Goal: Transaction & Acquisition: Purchase product/service

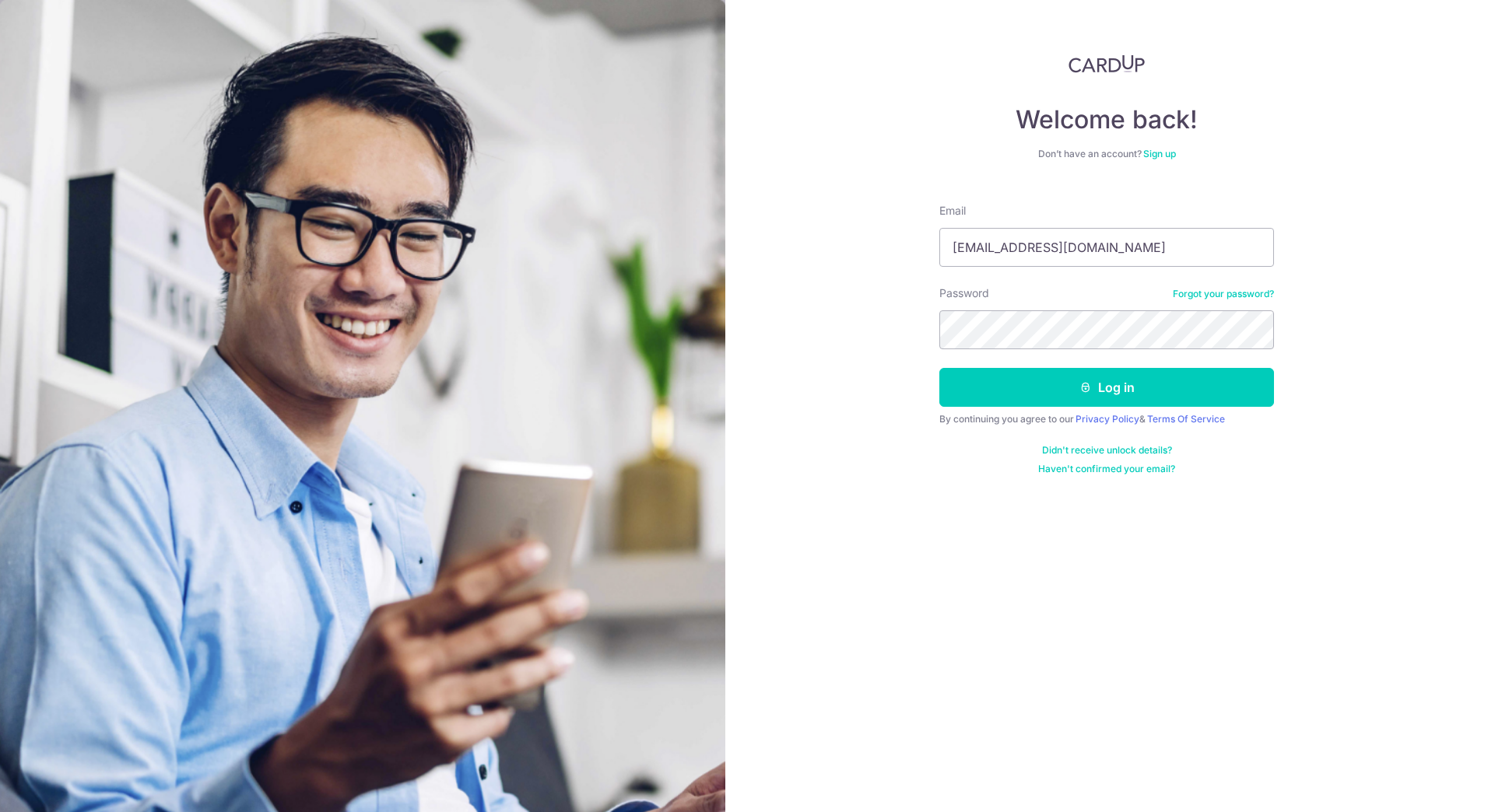
click at [1305, 408] on div "Welcome back! Don’t have an account? Sign up Email sekj.88@gmail.com Password F…" at bounding box center [1106, 406] width 763 height 812
click at [1230, 385] on button "Log in" at bounding box center [1106, 387] width 334 height 39
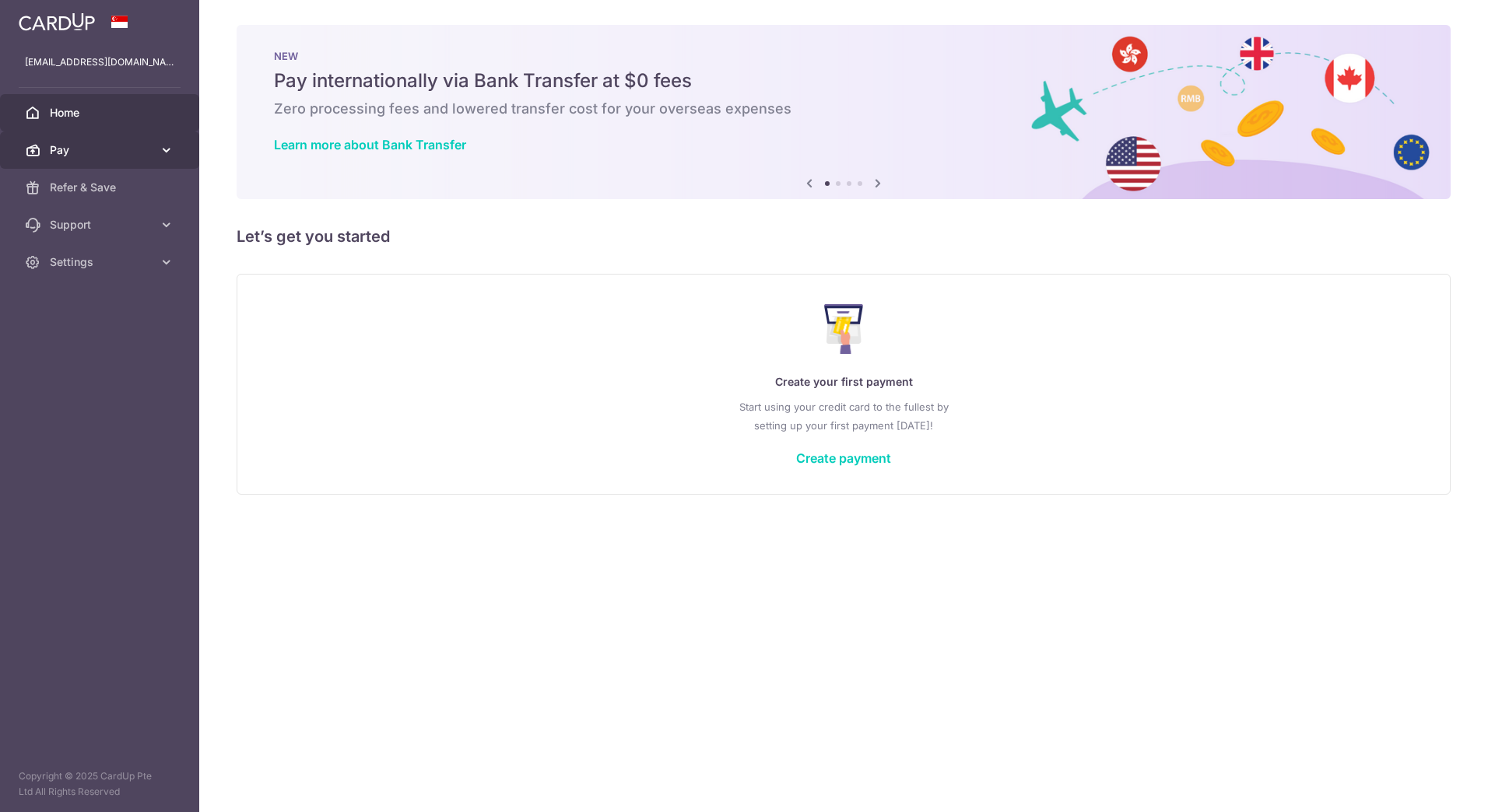
click at [130, 151] on span "Pay" at bounding box center [101, 150] width 103 height 16
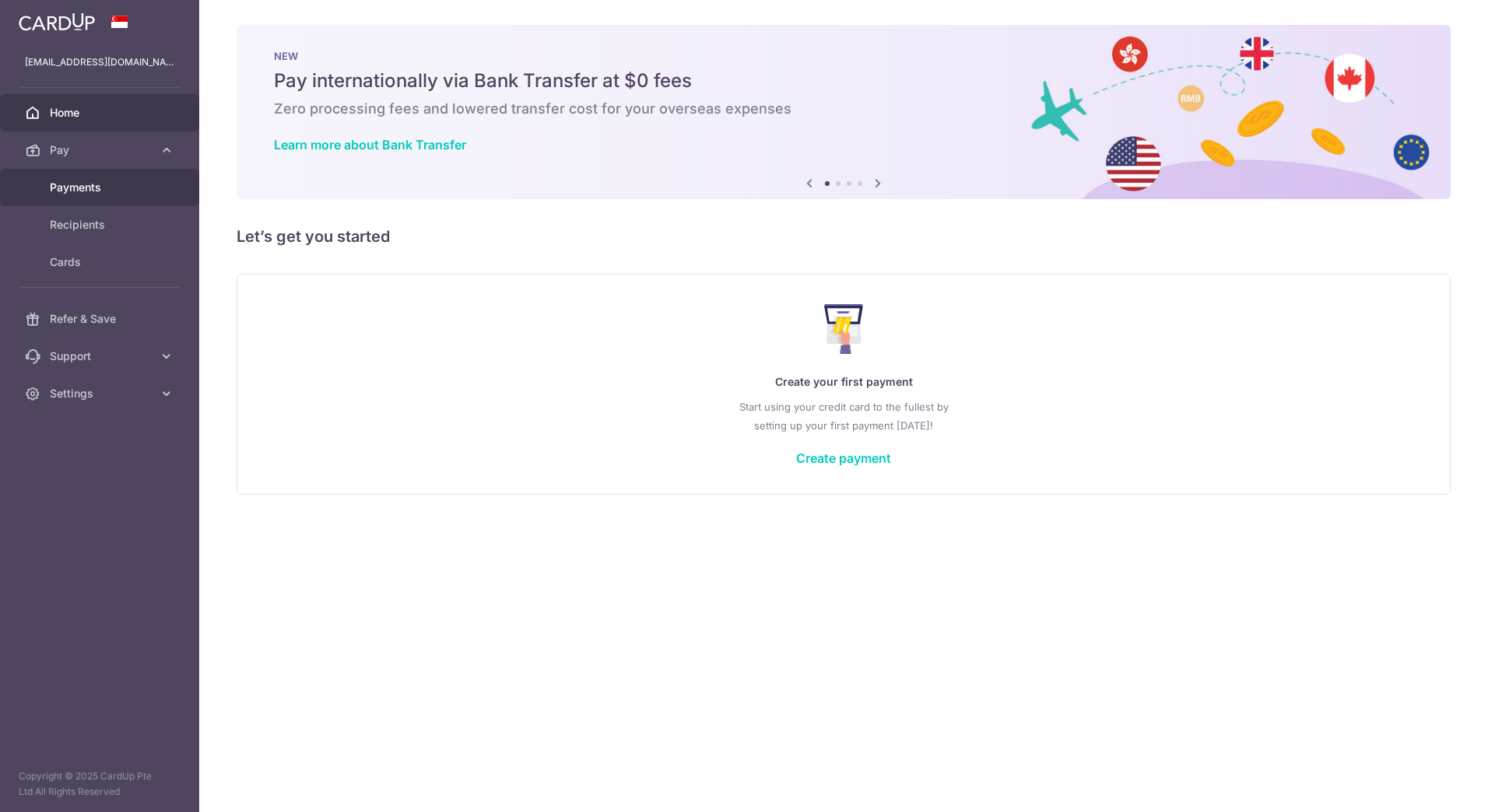
click at [134, 181] on body "[EMAIL_ADDRESS][DOMAIN_NAME] Home Pay Payments Recipients Cards Refer & Save Su…" at bounding box center [744, 406] width 1488 height 812
click at [857, 454] on link "Create payment" at bounding box center [844, 458] width 95 height 16
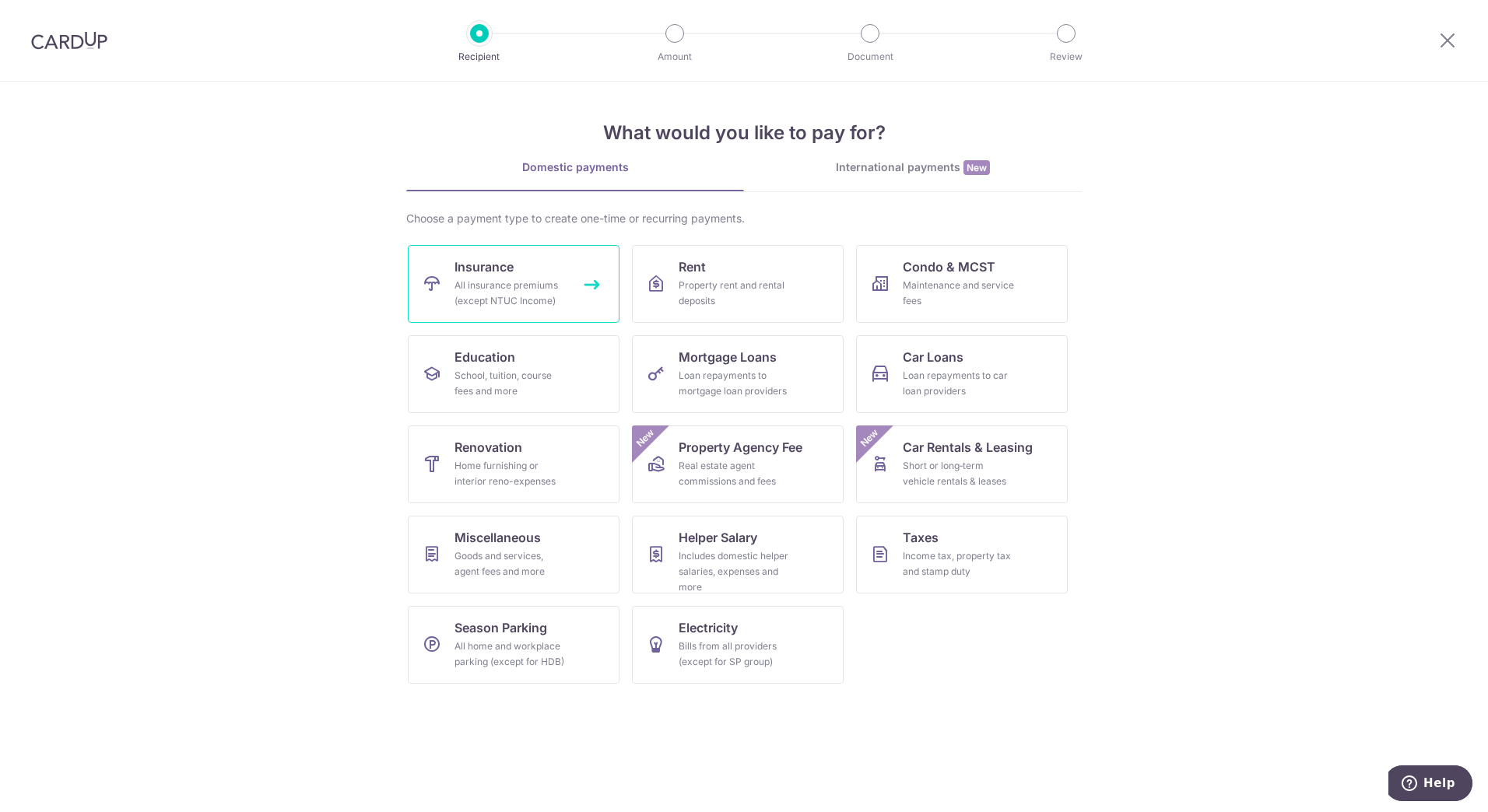
click at [527, 285] on div "All insurance premiums (except NTUC Income)" at bounding box center [510, 293] width 112 height 31
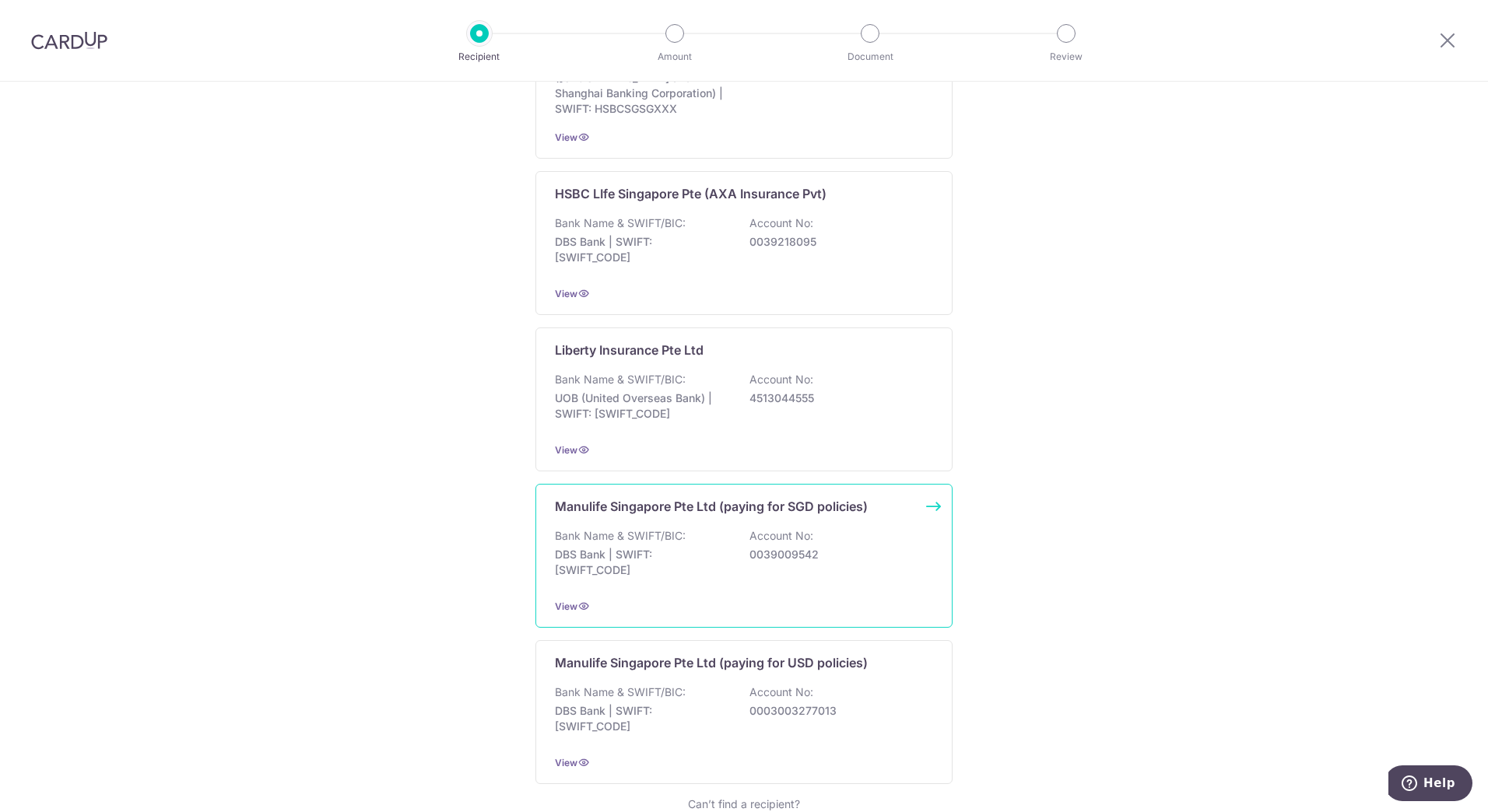
scroll to position [1312, 0]
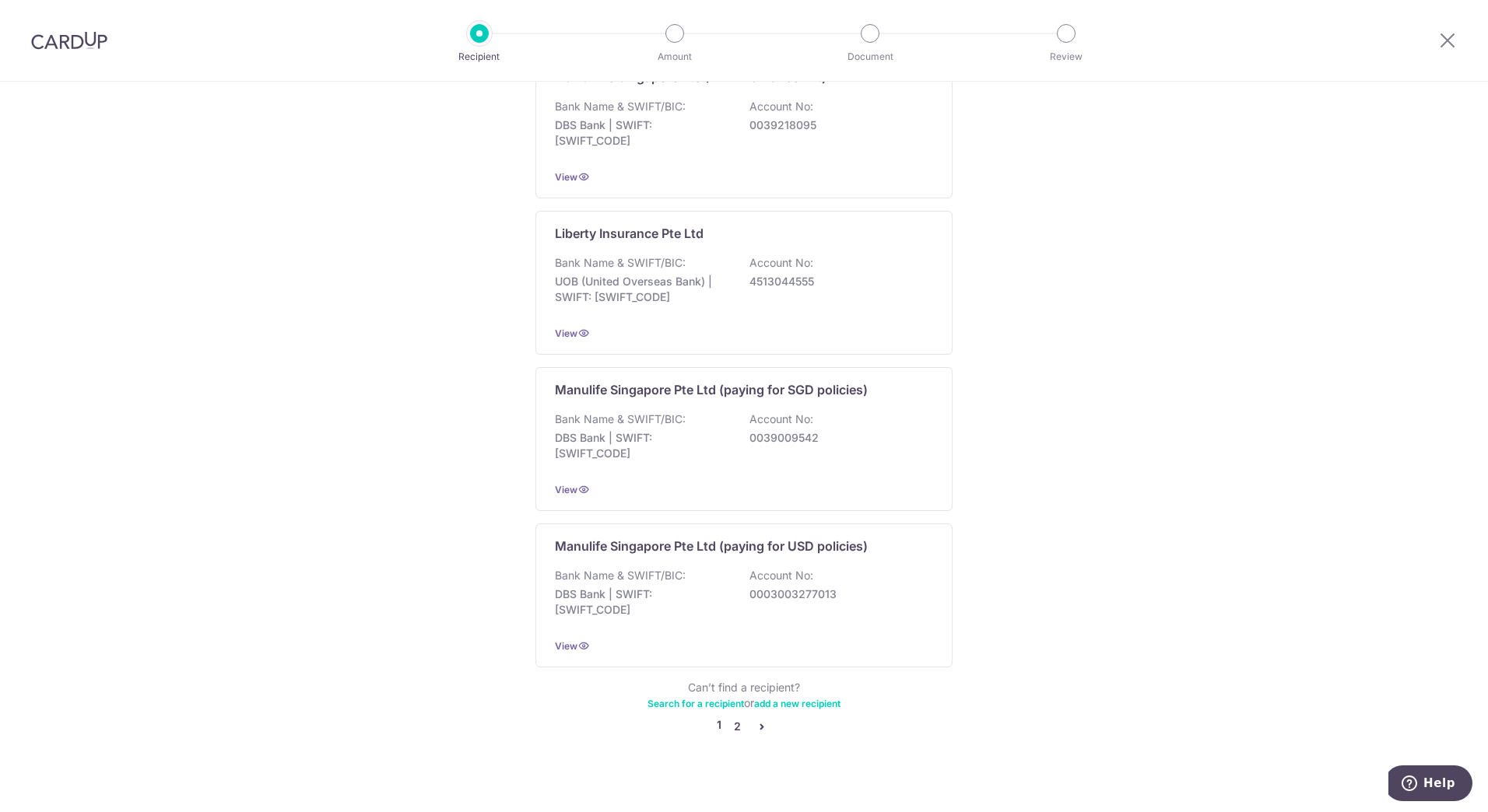
click at [731, 717] on link "2" at bounding box center [736, 726] width 19 height 19
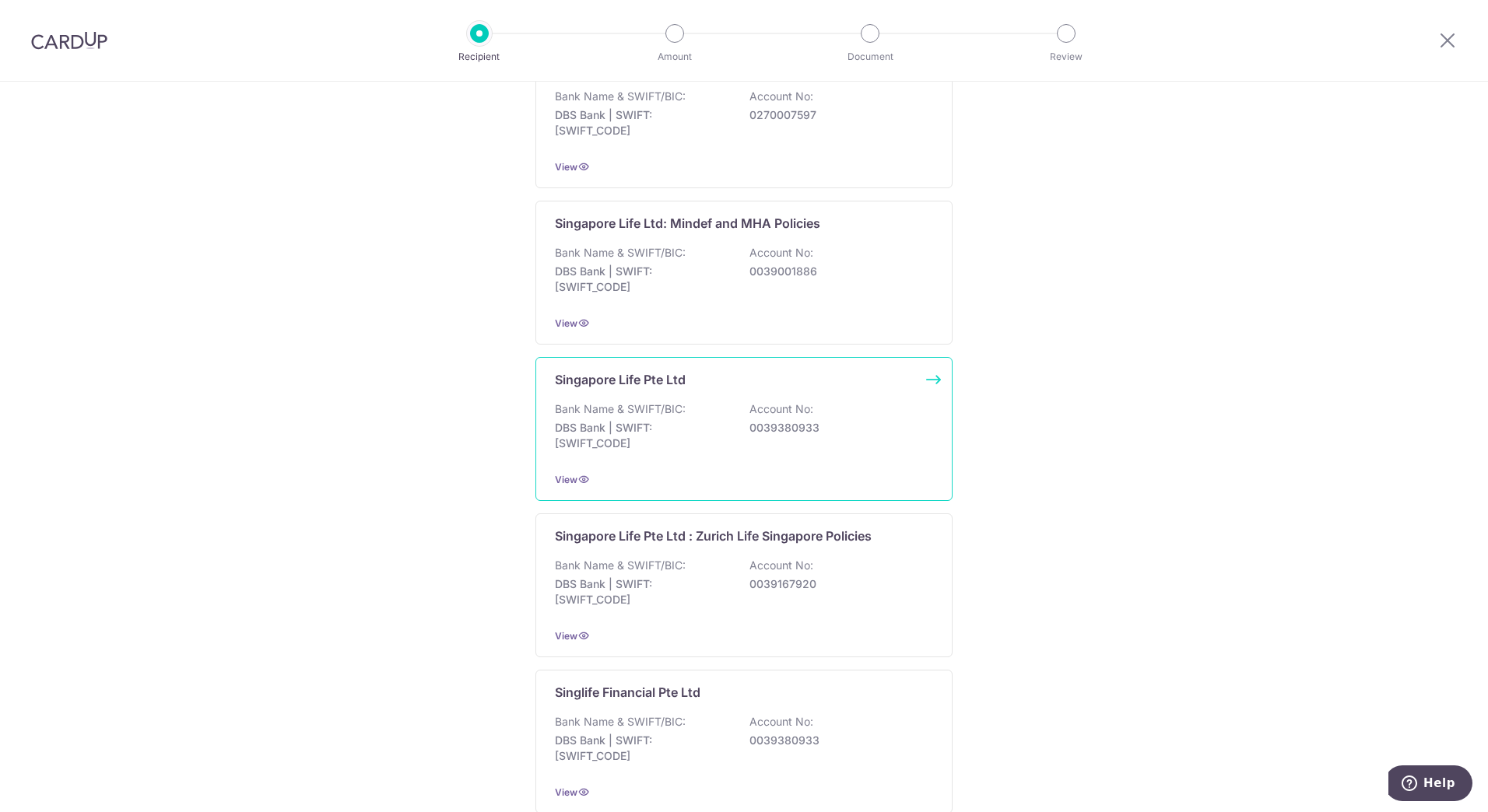
scroll to position [856, 0]
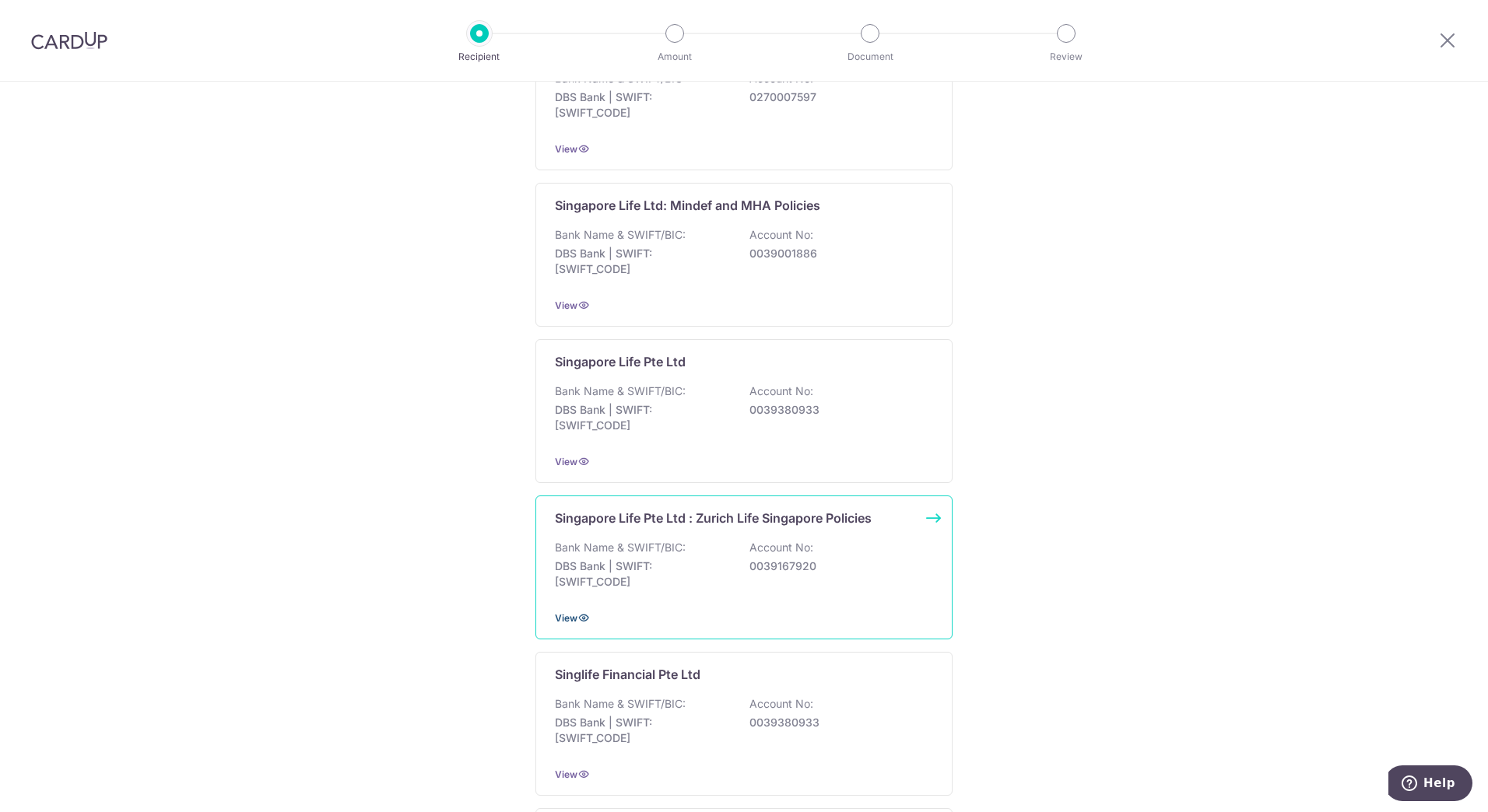
click at [566, 615] on span "View" at bounding box center [566, 618] width 23 height 12
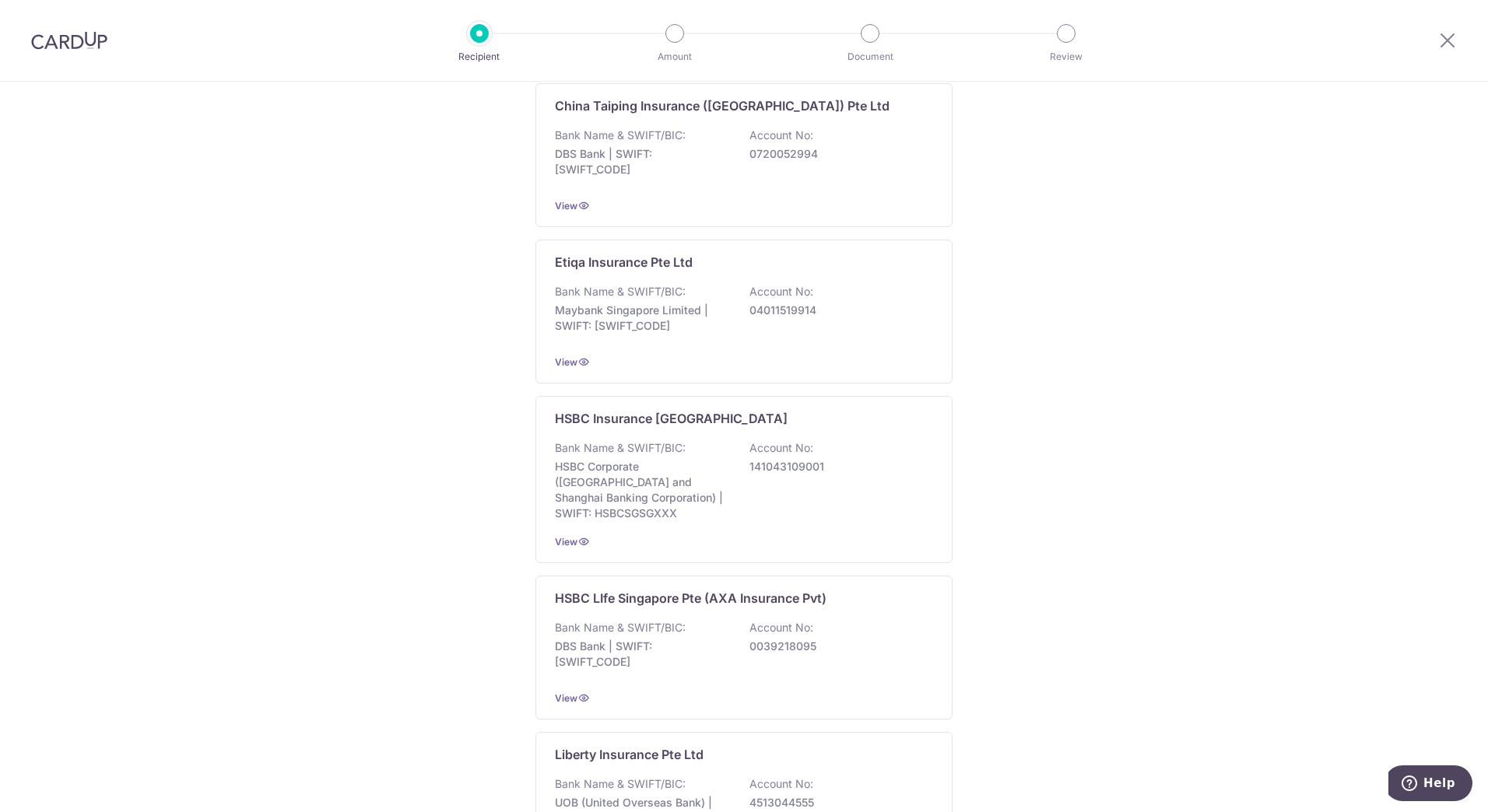
scroll to position [1312, 0]
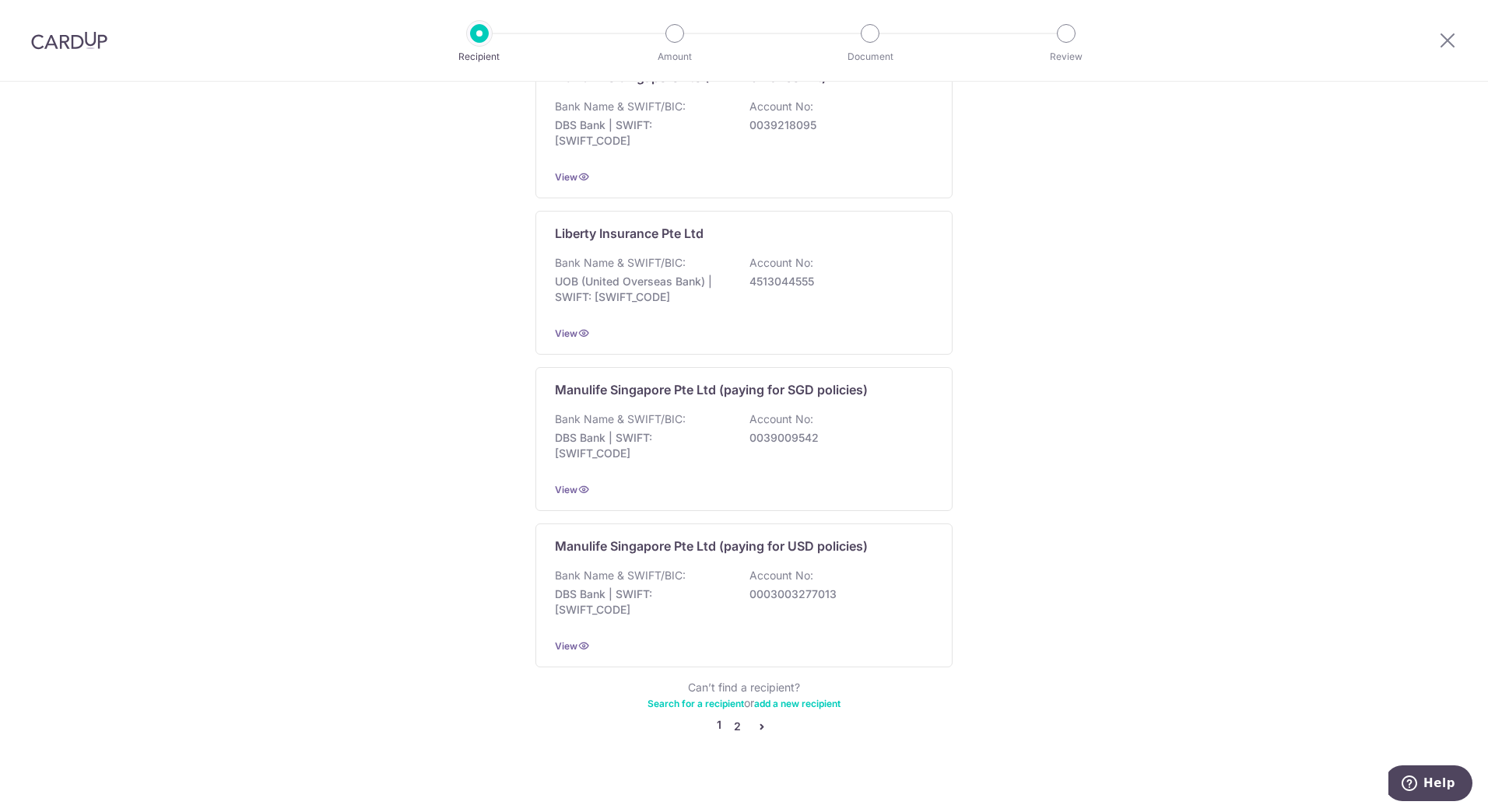
click at [734, 717] on link "2" at bounding box center [736, 726] width 19 height 19
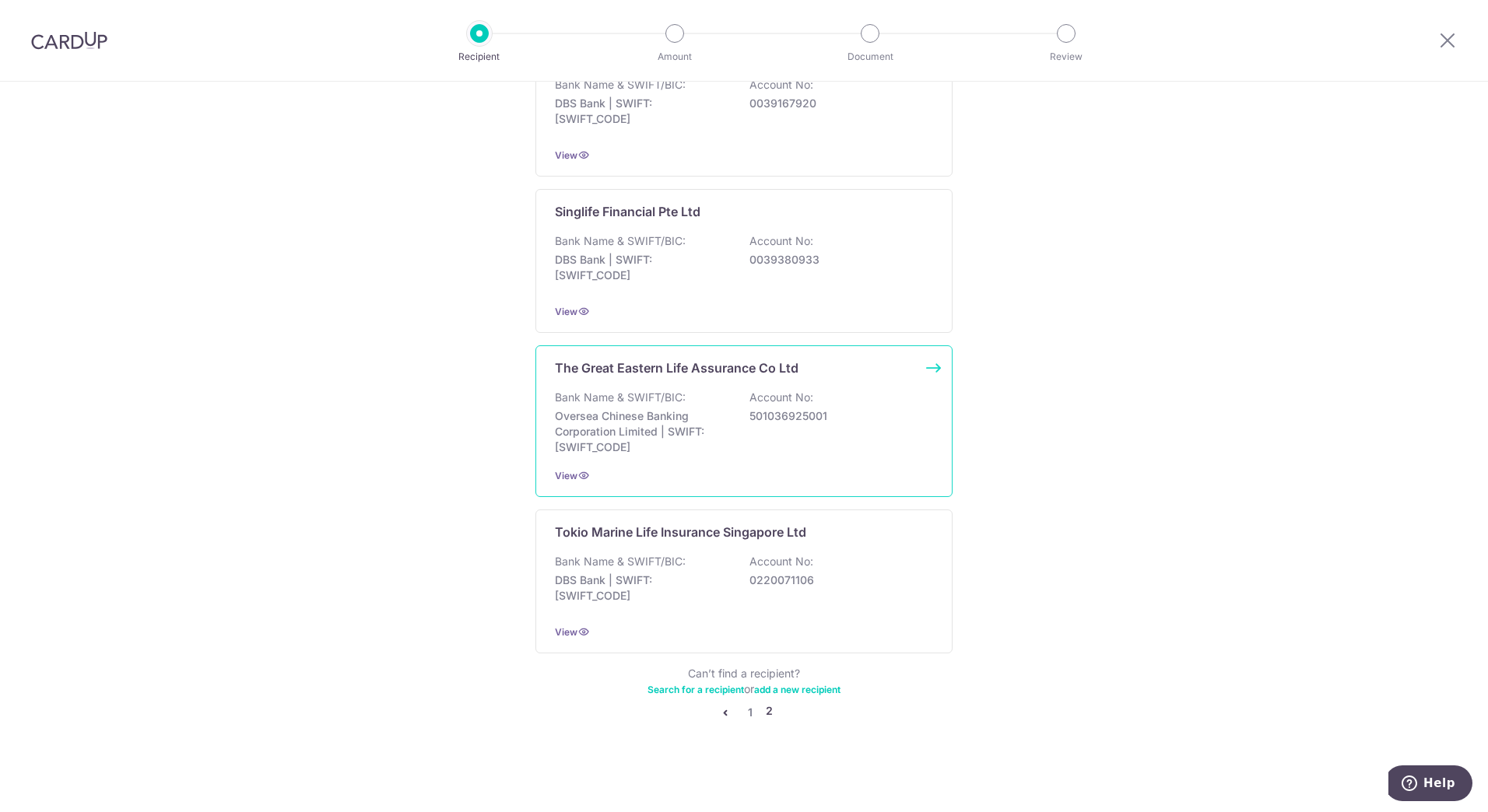
scroll to position [1320, 0]
click at [749, 702] on link "1" at bounding box center [750, 710] width 19 height 19
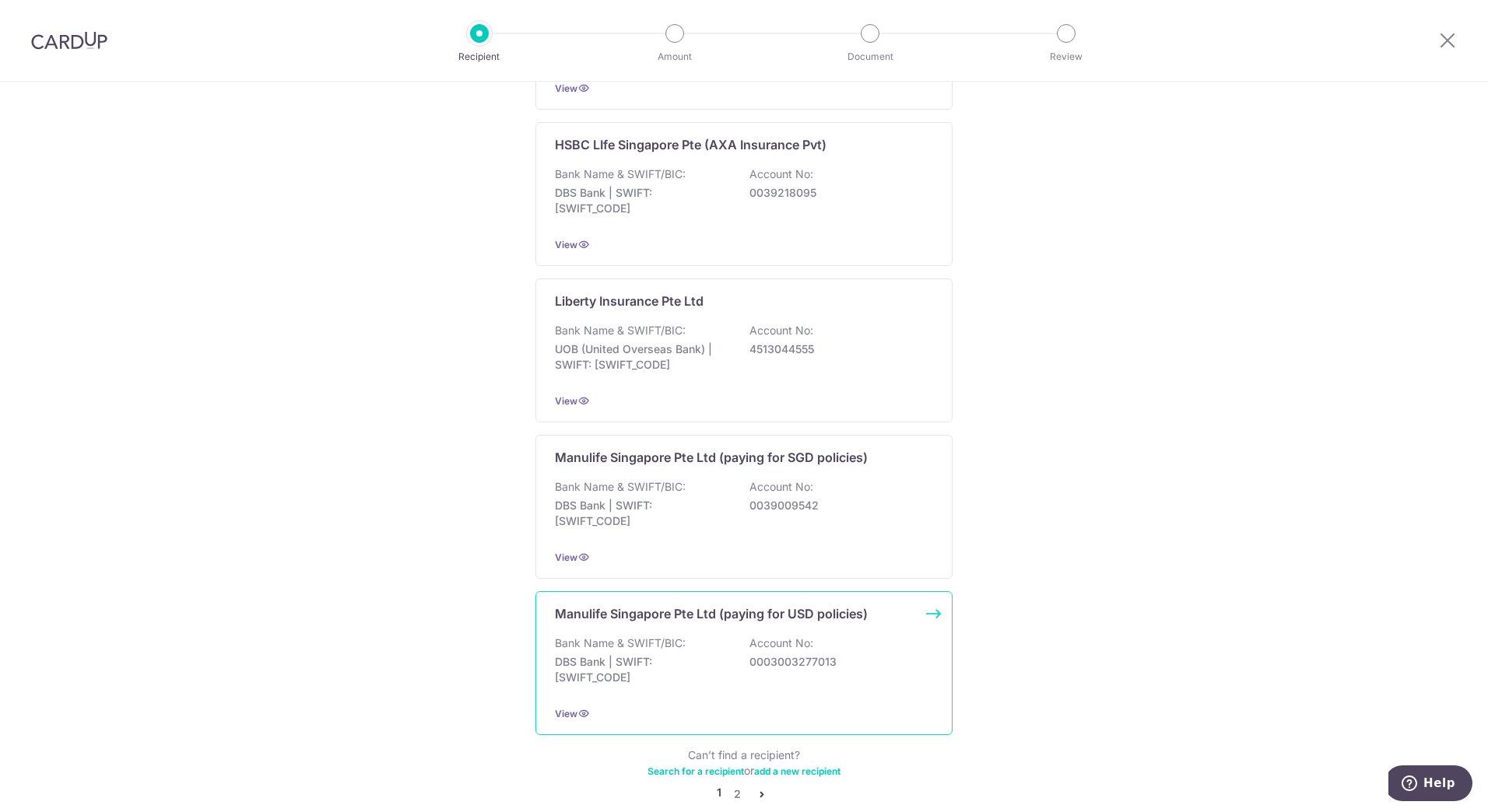
scroll to position [1312, 0]
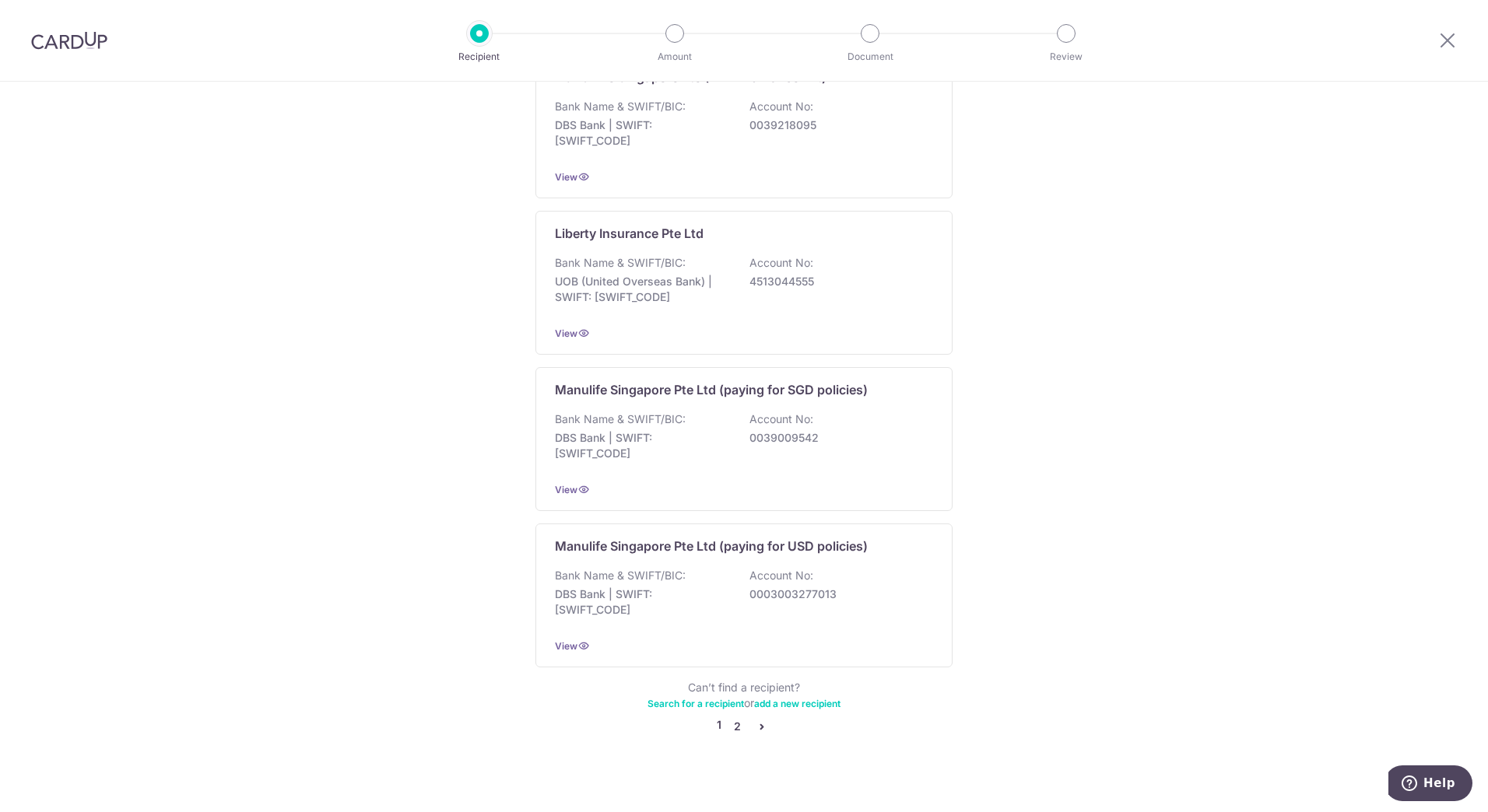
click at [732, 717] on link "2" at bounding box center [736, 726] width 19 height 19
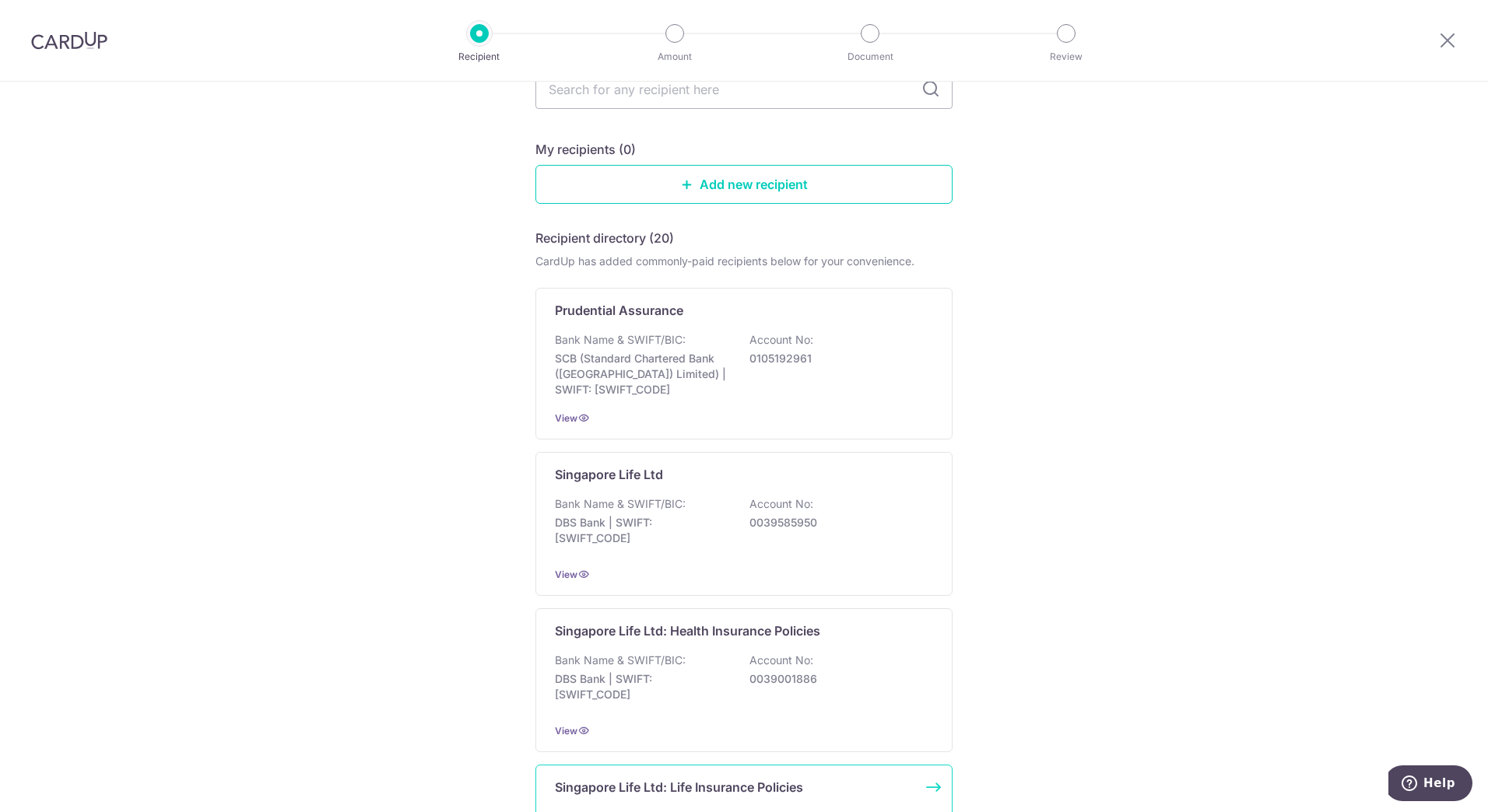
scroll to position [233, 0]
